Goal: Information Seeking & Learning: Learn about a topic

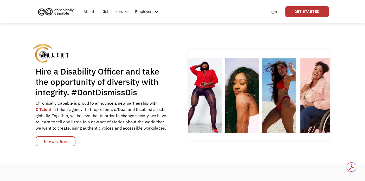
click at [61, 12] on img "home" at bounding box center [55, 11] width 39 height 11
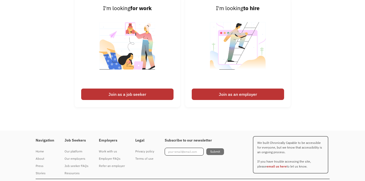
scroll to position [1244, 0]
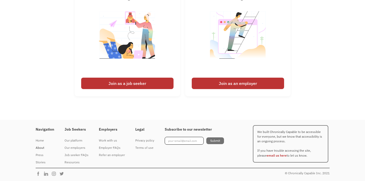
click at [41, 147] on div "About" at bounding box center [45, 148] width 18 height 6
